Goal: Information Seeking & Learning: Learn about a topic

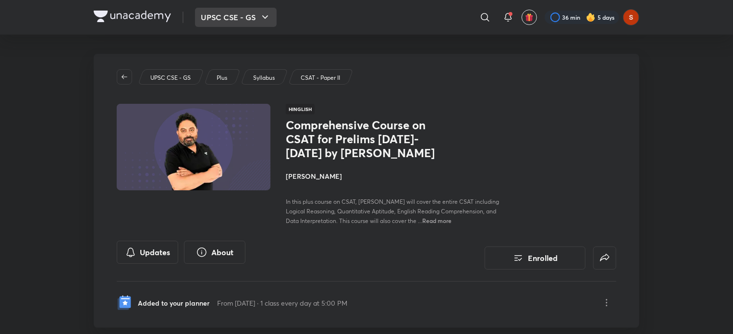
click at [238, 23] on button "UPSC CSE - GS" at bounding box center [236, 17] width 82 height 19
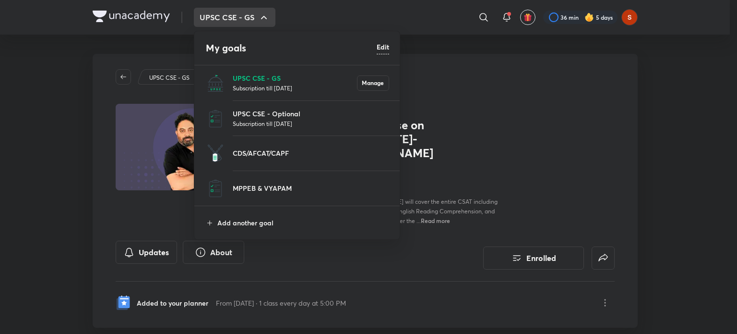
click at [240, 76] on p "UPSC CSE - GS" at bounding box center [295, 78] width 124 height 10
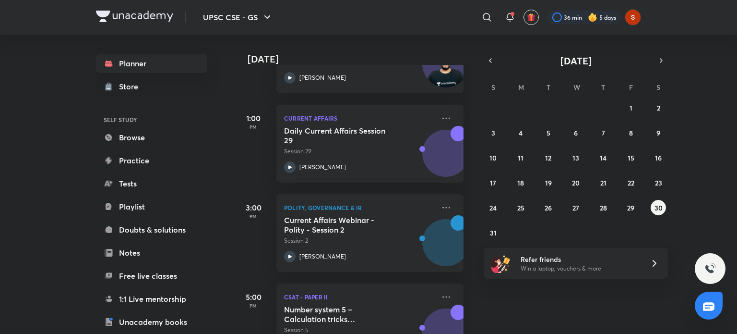
scroll to position [282, 0]
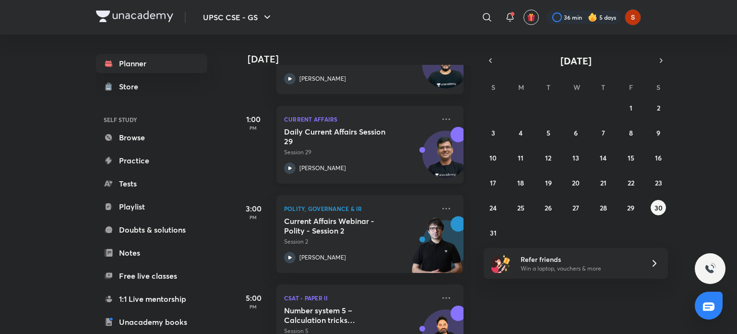
click at [292, 171] on icon at bounding box center [290, 168] width 12 height 12
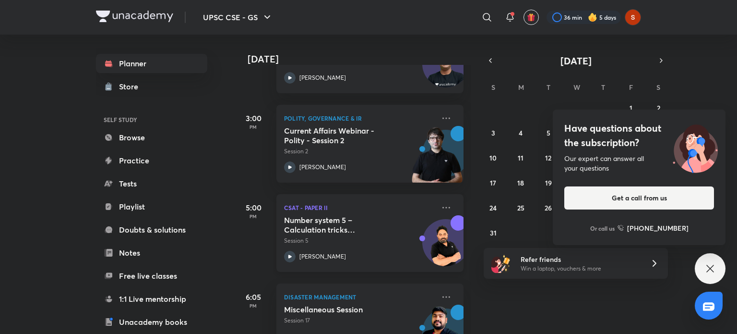
scroll to position [373, 0]
click at [309, 322] on p "Session 17" at bounding box center [359, 320] width 151 height 9
